Goal: Transaction & Acquisition: Purchase product/service

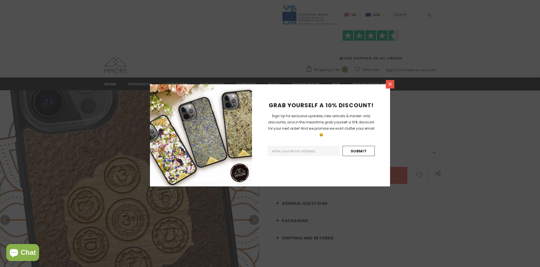
click at [390, 84] on icon at bounding box center [390, 83] width 3 height 3
